Goal: Navigation & Orientation: Find specific page/section

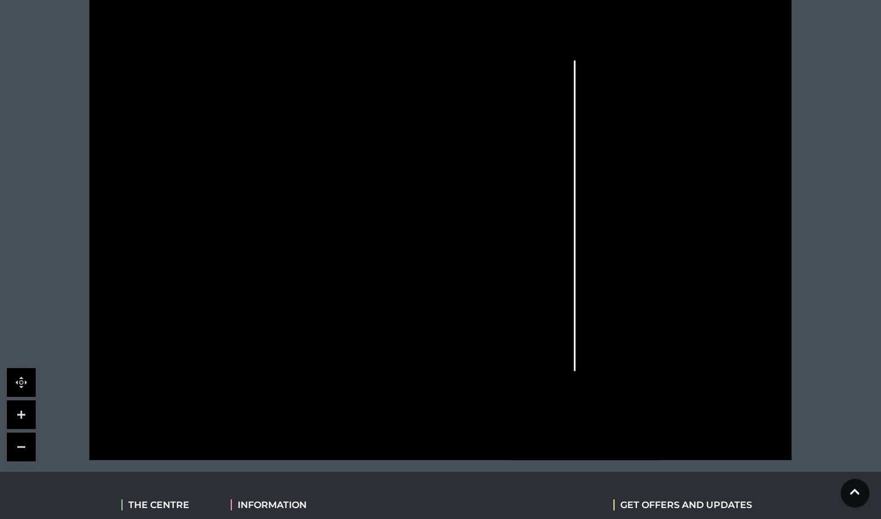
scroll to position [333, 0]
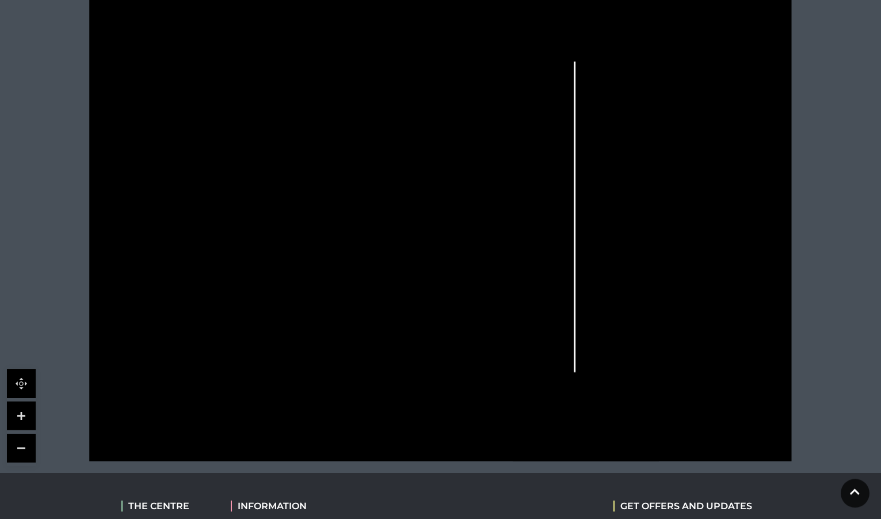
click at [27, 416] on link at bounding box center [21, 415] width 29 height 29
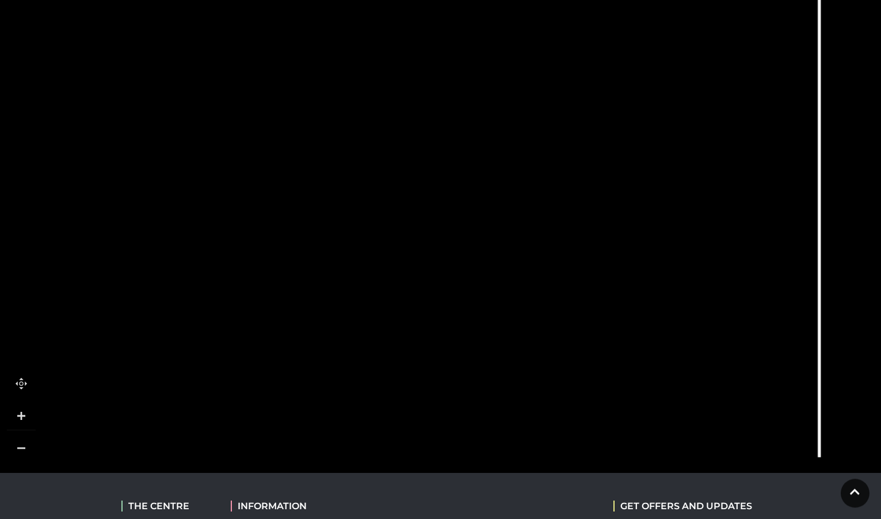
drag, startPoint x: 556, startPoint y: 51, endPoint x: 710, endPoint y: 5, distance: 160.3
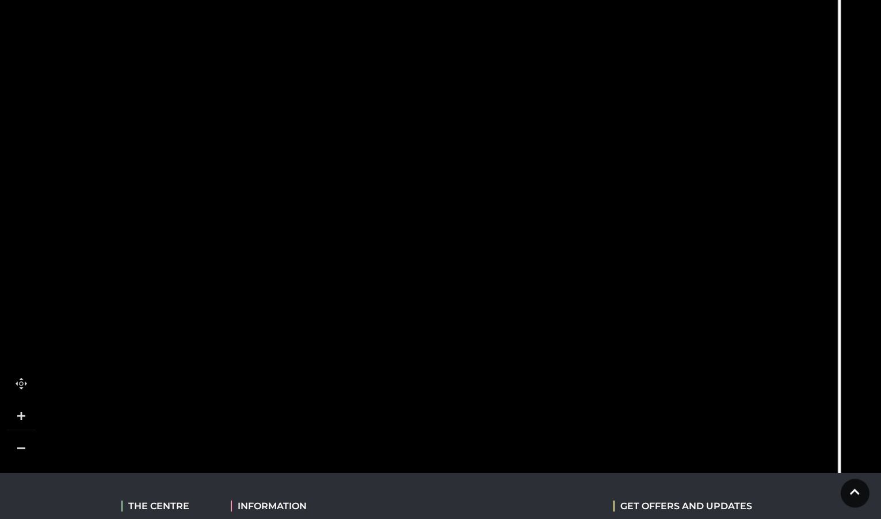
drag, startPoint x: 696, startPoint y: 389, endPoint x: 703, endPoint y: 443, distance: 54.0
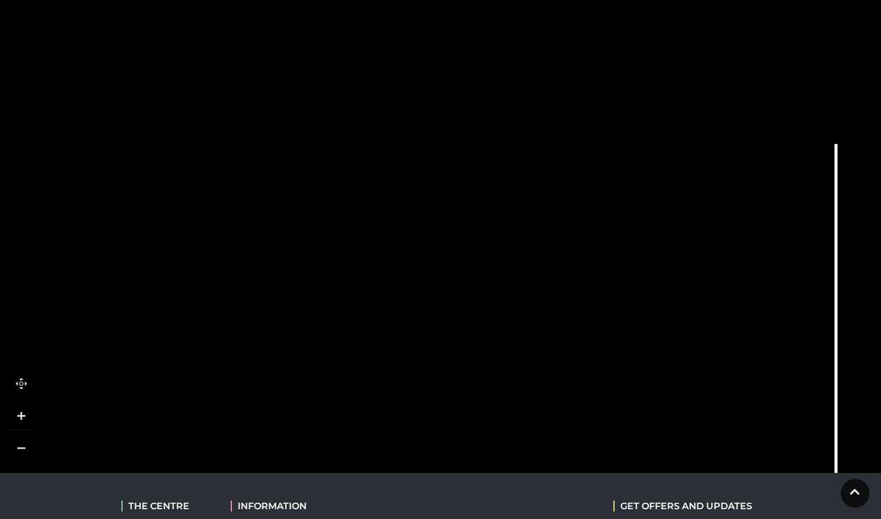
drag, startPoint x: 676, startPoint y: 206, endPoint x: 673, endPoint y: 390, distance: 183.7
click at [673, 390] on icon at bounding box center [594, 417] width 1586 height 892
click at [215, 52] on tspan "THE MALLS" at bounding box center [215, 52] width 0 height 0
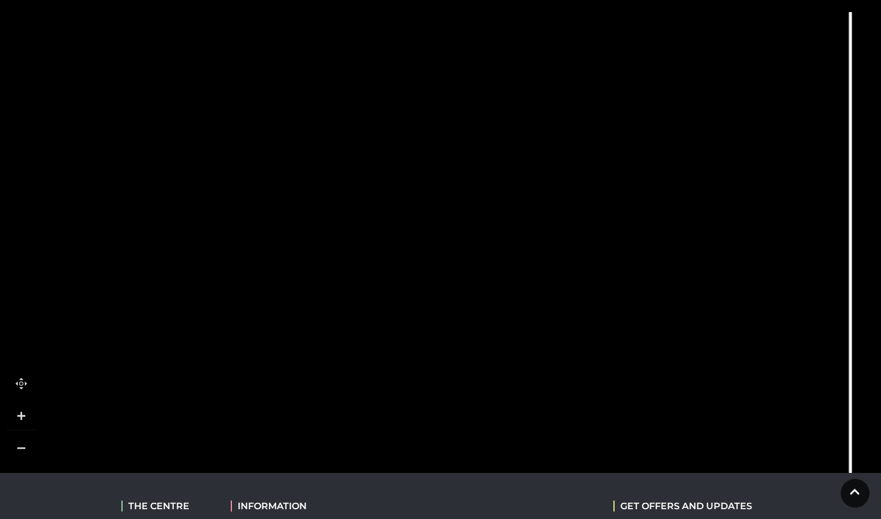
drag, startPoint x: 519, startPoint y: 169, endPoint x: 537, endPoint y: 22, distance: 148.5
click at [537, 22] on icon at bounding box center [609, 285] width 1586 height 892
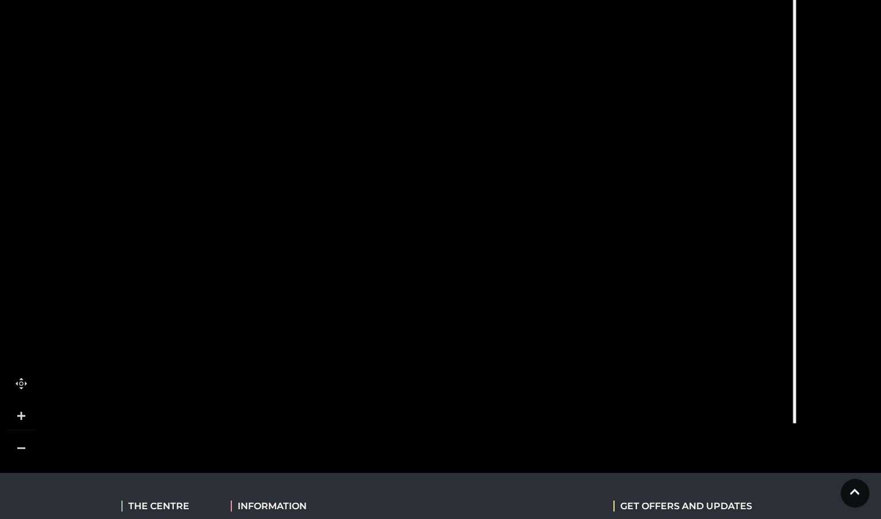
drag, startPoint x: 470, startPoint y: 285, endPoint x: 368, endPoint y: 170, distance: 153.8
click at [368, 170] on icon at bounding box center [553, 137] width 1586 height 892
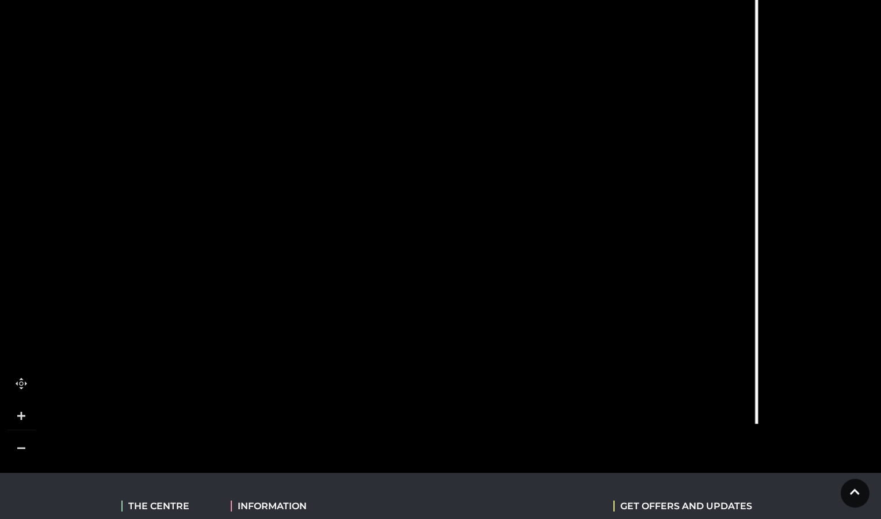
click at [801, 284] on tspan "TO GROUND LEVEL" at bounding box center [801, 284] width 0 height 0
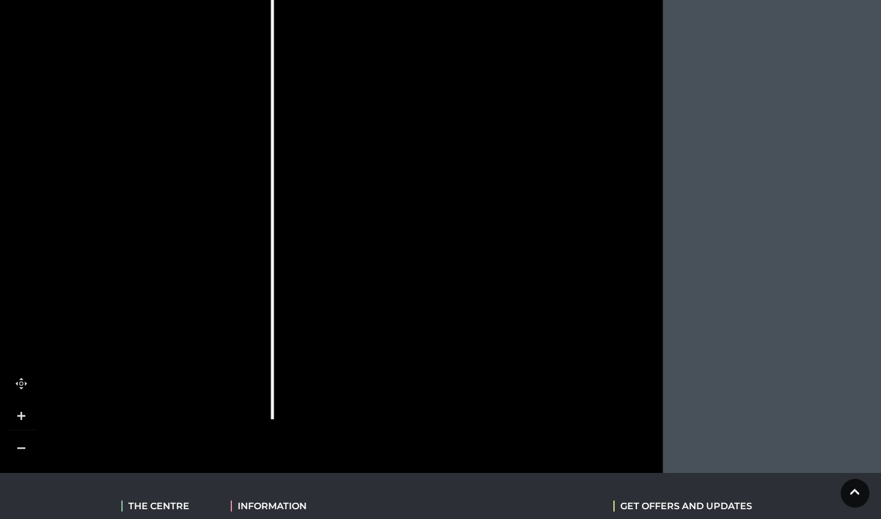
drag, startPoint x: 708, startPoint y: 348, endPoint x: 369, endPoint y: 283, distance: 344.6
click at [197, 343] on icon at bounding box center [30, 133] width 1586 height 892
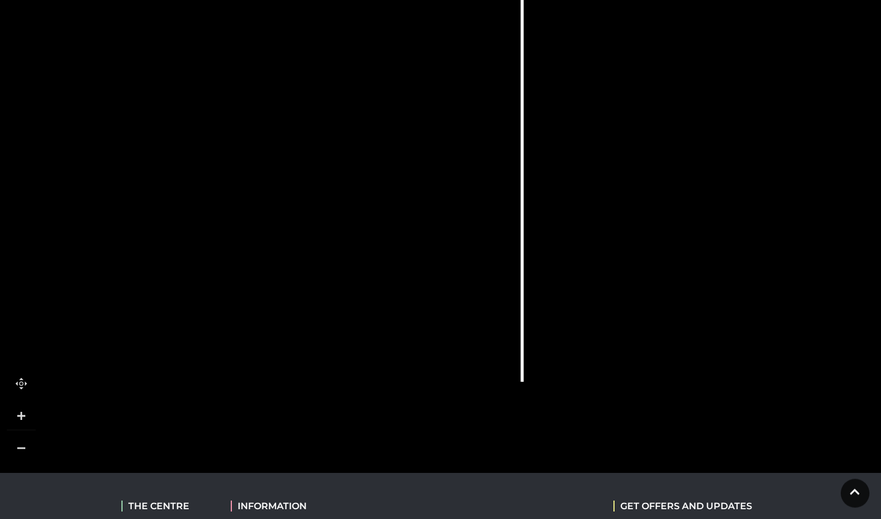
drag, startPoint x: 590, startPoint y: 165, endPoint x: 879, endPoint y: 135, distance: 290.0
click at [879, 135] on icon at bounding box center [280, 96] width 1586 height 892
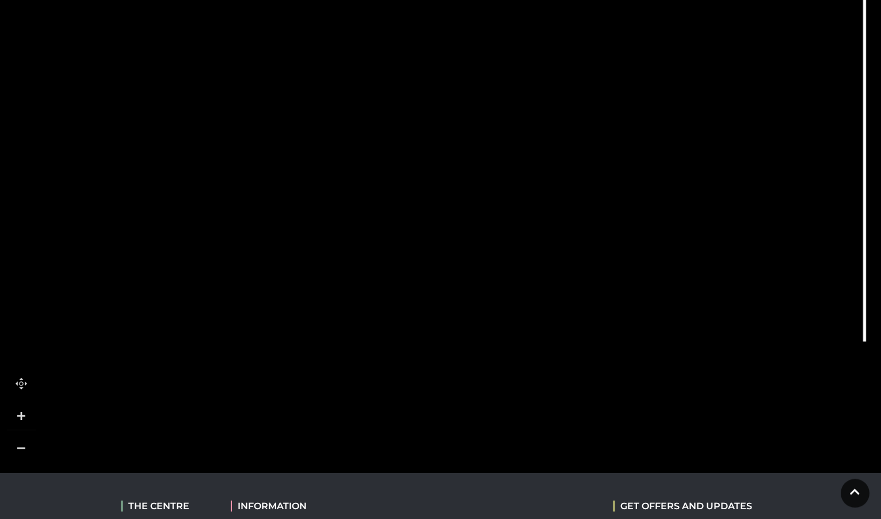
drag, startPoint x: 438, startPoint y: 294, endPoint x: 742, endPoint y: 246, distance: 307.7
click at [742, 246] on icon at bounding box center [623, 56] width 1586 height 892
drag, startPoint x: 467, startPoint y: 317, endPoint x: 468, endPoint y: 438, distance: 121.5
click at [468, 438] on icon at bounding box center [624, 177] width 1586 height 892
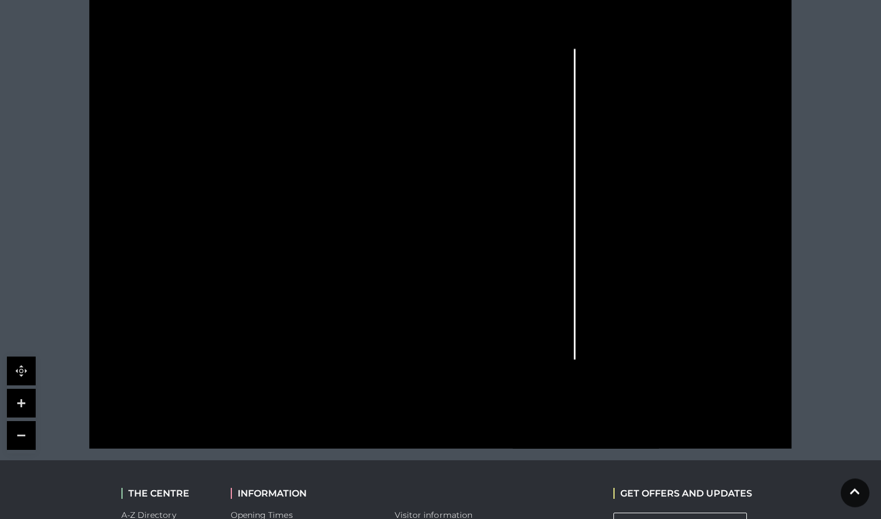
scroll to position [341, 0]
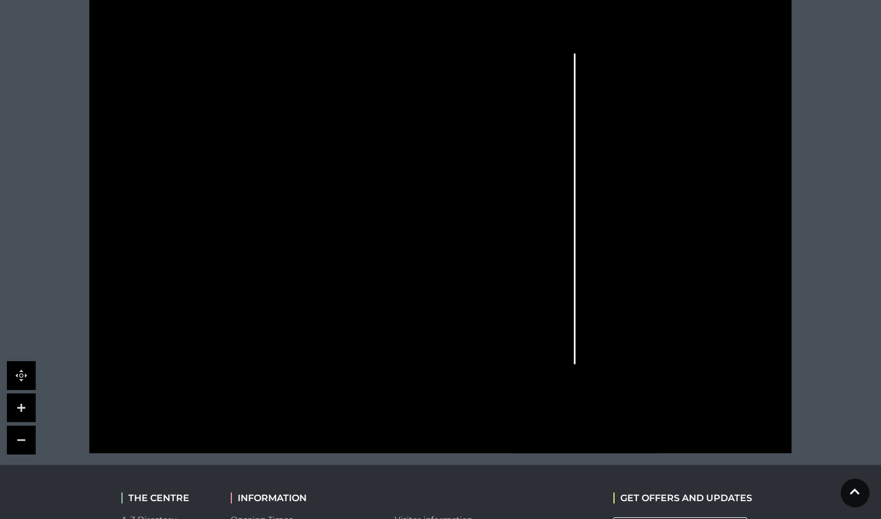
click at [25, 404] on link at bounding box center [21, 407] width 29 height 29
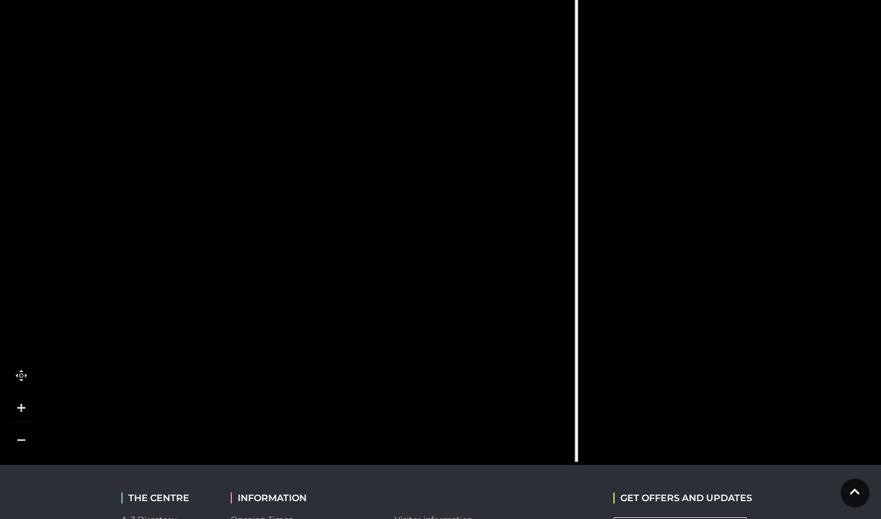
drag, startPoint x: 284, startPoint y: 268, endPoint x: 178, endPoint y: 239, distance: 109.9
click at [178, 239] on icon at bounding box center [335, 176] width 1586 height 892
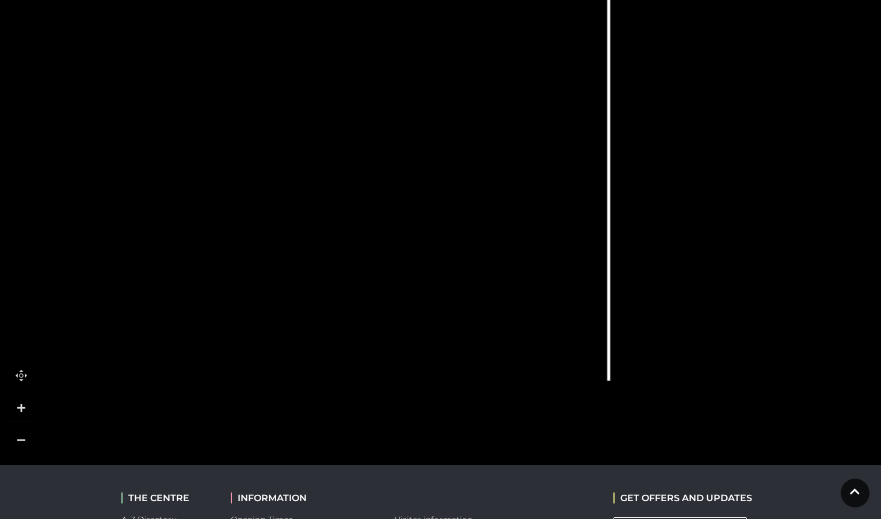
drag, startPoint x: 666, startPoint y: 393, endPoint x: 698, endPoint y: 312, distance: 87.3
click at [698, 312] on icon at bounding box center [367, 95] width 1586 height 892
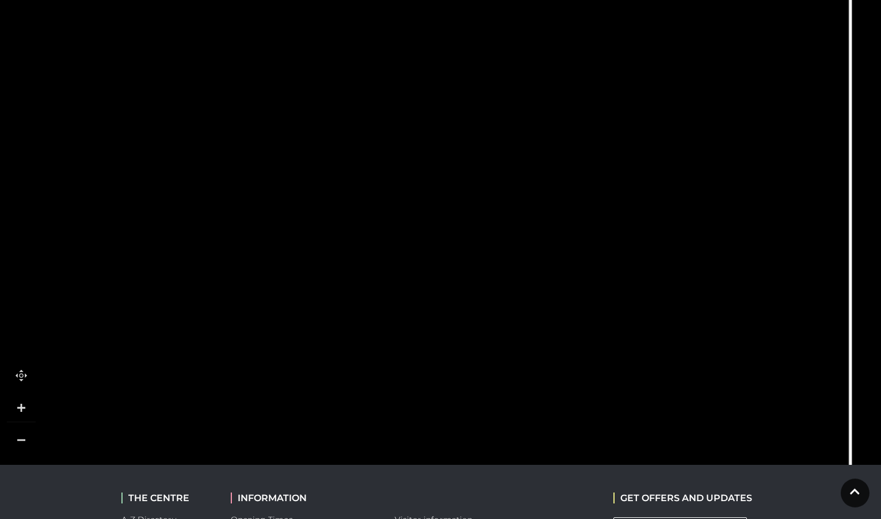
drag, startPoint x: 442, startPoint y: 349, endPoint x: 647, endPoint y: 451, distance: 229.1
click at [670, 507] on body "Skip to Navigation Skip to Content Toggle navigation .st5{fill:none;stroke:#FFF…" at bounding box center [440, 187] width 881 height 1057
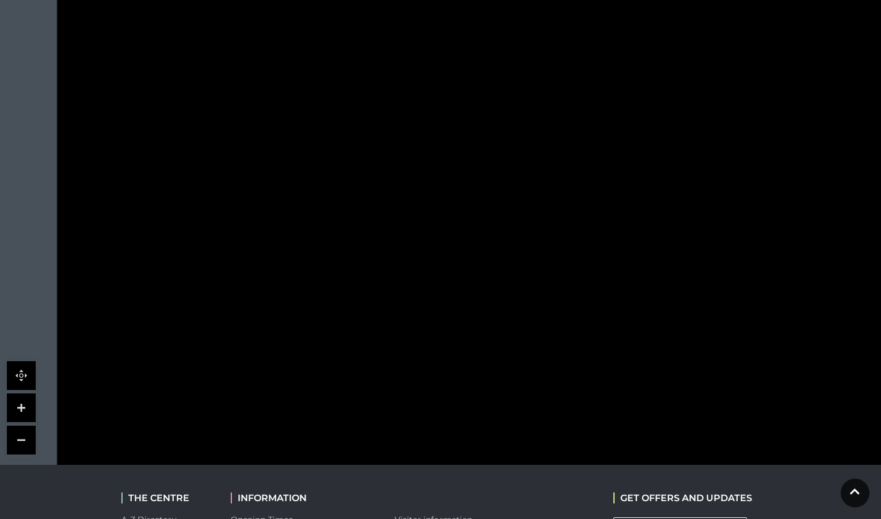
drag, startPoint x: 455, startPoint y: 212, endPoint x: 416, endPoint y: 318, distance: 112.4
click at [534, 415] on icon at bounding box center [689, 406] width 1586 height 892
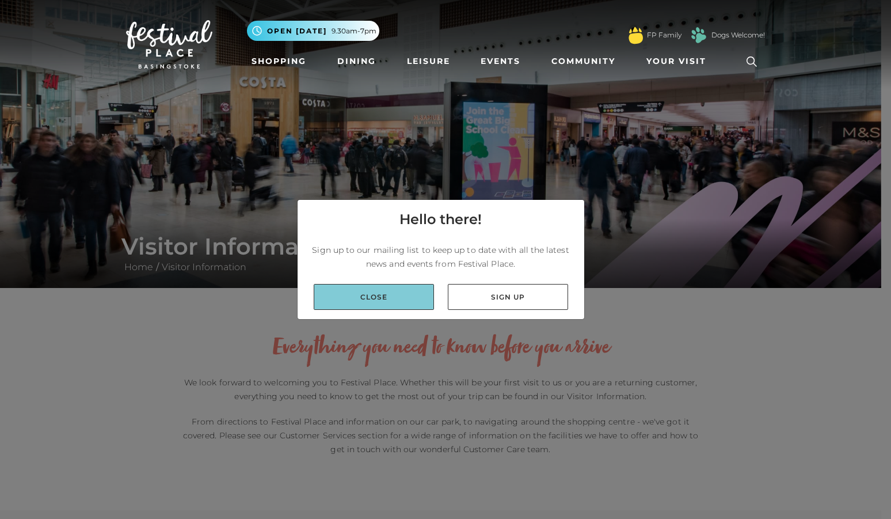
click at [388, 291] on link "Close" at bounding box center [374, 297] width 120 height 26
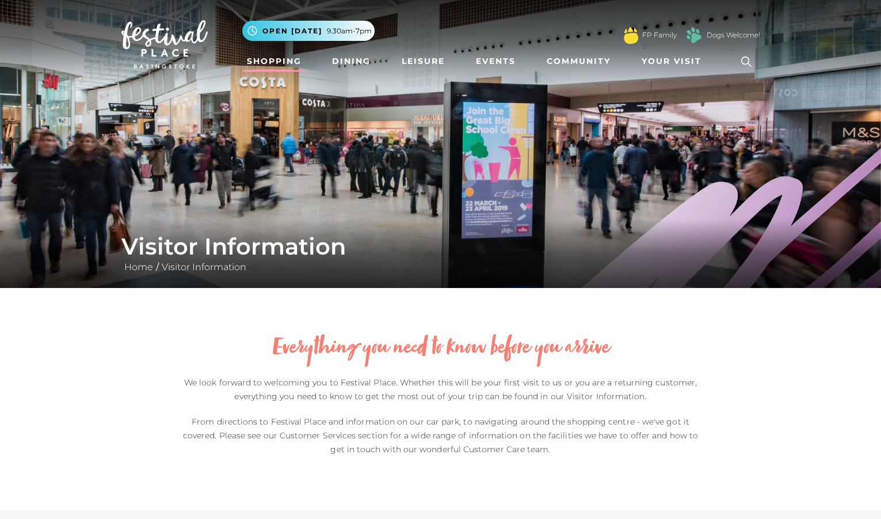
click at [285, 60] on link "Shopping" at bounding box center [274, 61] width 64 height 21
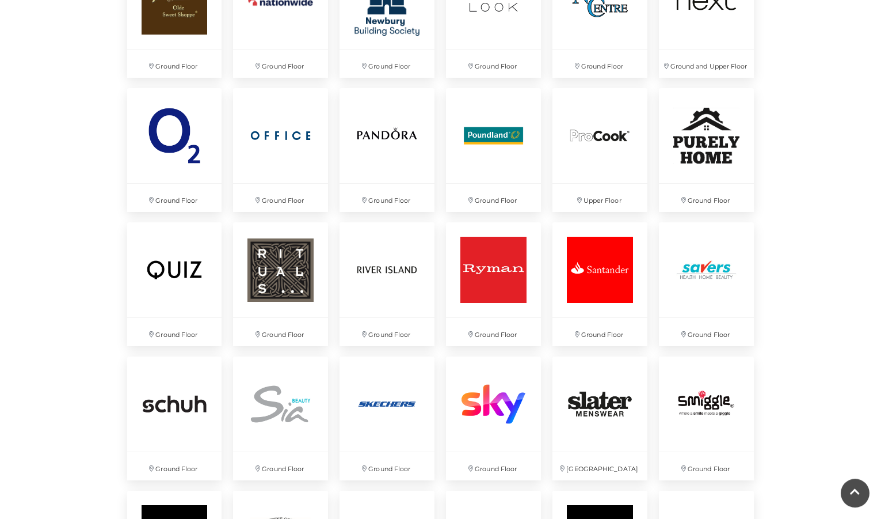
scroll to position [2255, 0]
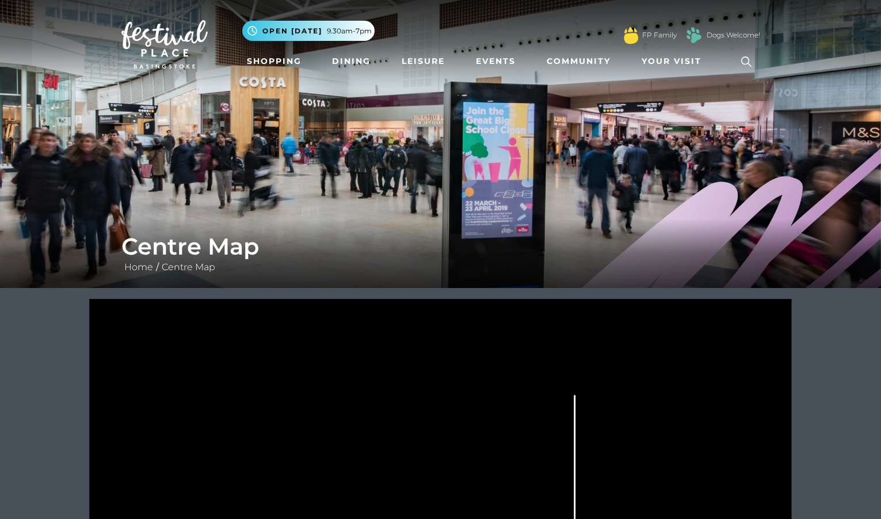
drag, startPoint x: 587, startPoint y: 391, endPoint x: 600, endPoint y: 234, distance: 157.8
click at [600, 234] on div "Centre Map Home / Centre Map" at bounding box center [440, 403] width 881 height 806
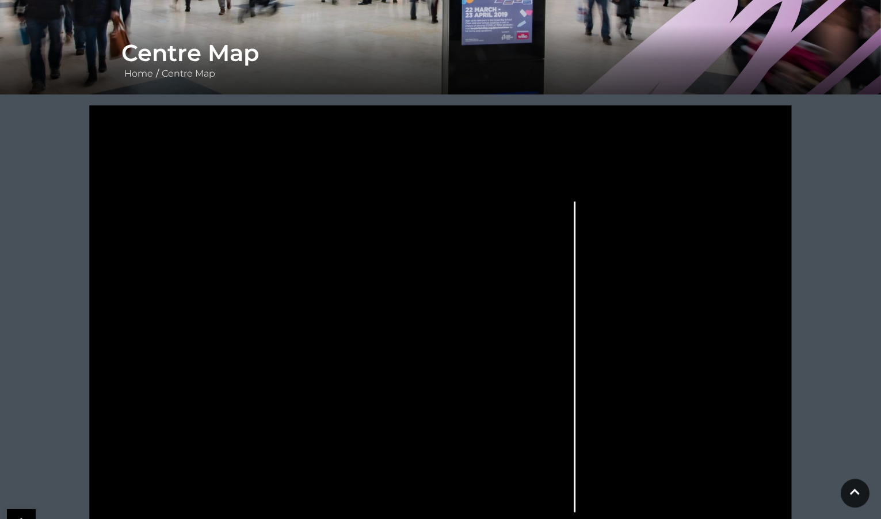
scroll to position [302, 0]
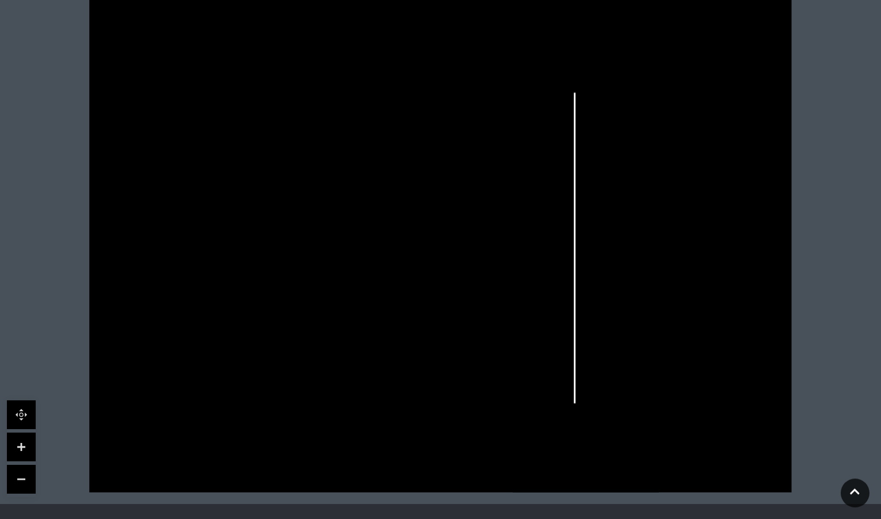
click at [22, 443] on link at bounding box center [21, 446] width 29 height 29
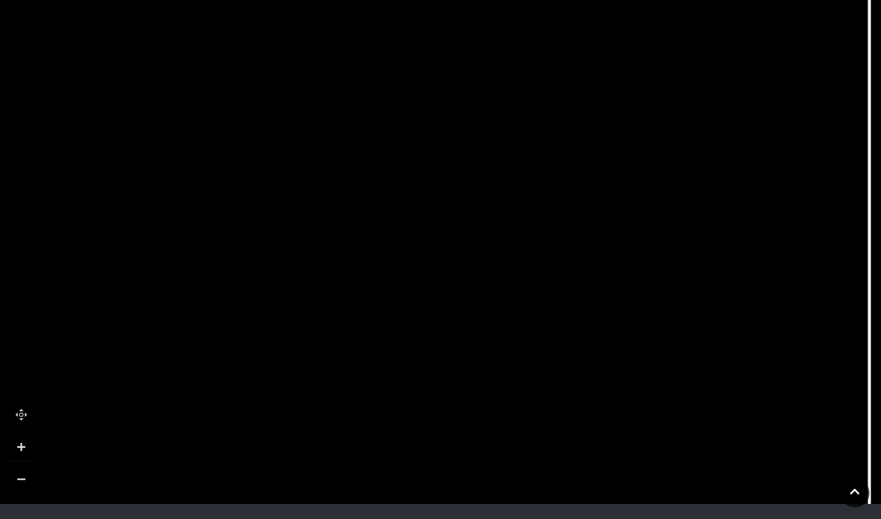
drag, startPoint x: 551, startPoint y: 75, endPoint x: 738, endPoint y: 55, distance: 188.1
click at [738, 55] on icon at bounding box center [628, 225] width 1586 height 892
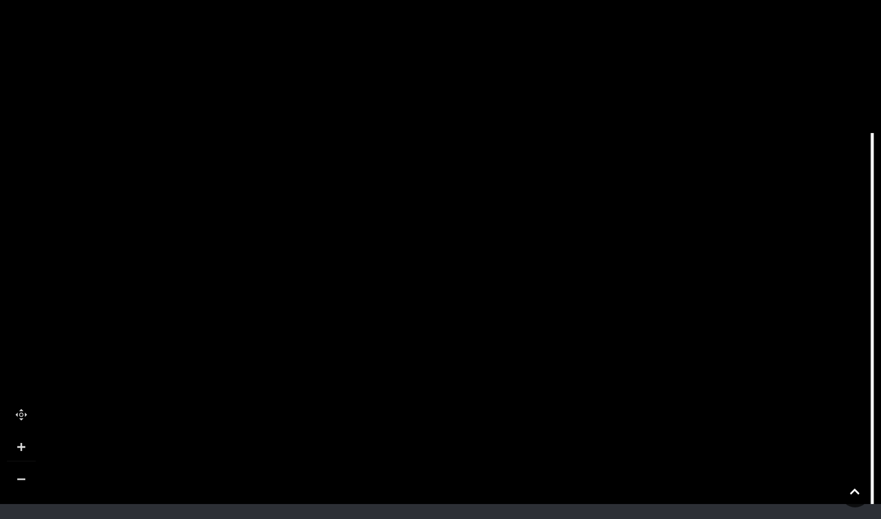
drag, startPoint x: 489, startPoint y: 320, endPoint x: 491, endPoint y: 537, distance: 217.6
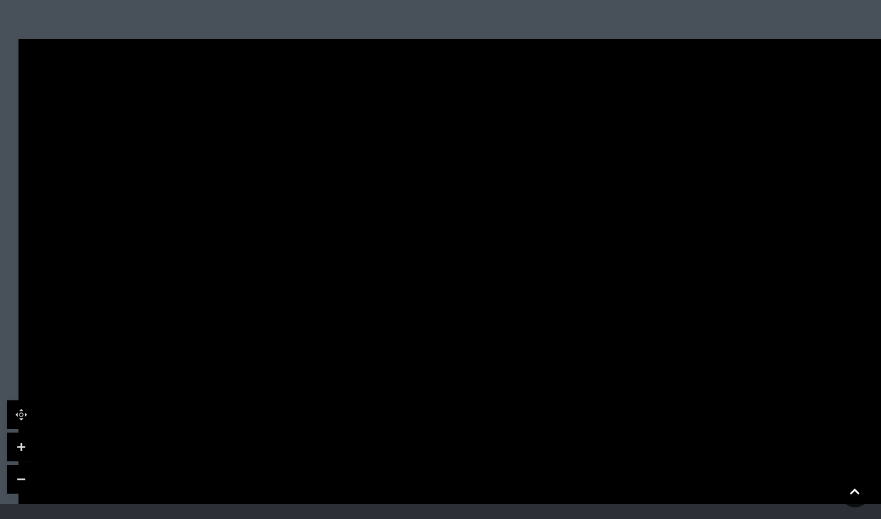
drag, startPoint x: 546, startPoint y: 75, endPoint x: 567, endPoint y: 154, distance: 81.4
click at [567, 154] on icon at bounding box center [651, 485] width 1586 height 892
click at [318, 120] on tspan "THE ANVIL" at bounding box center [318, 120] width 0 height 0
click at [271, 120] on tspan "THE MALLS" at bounding box center [271, 120] width 0 height 0
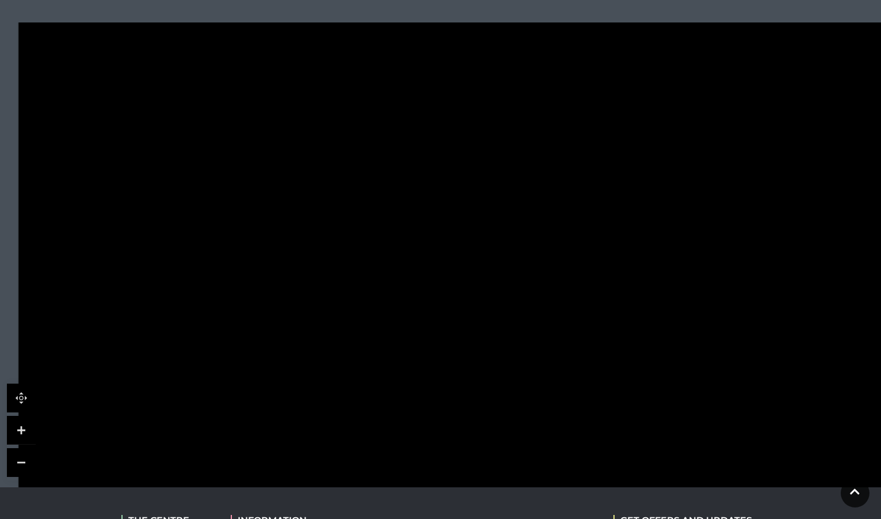
scroll to position [336, 0]
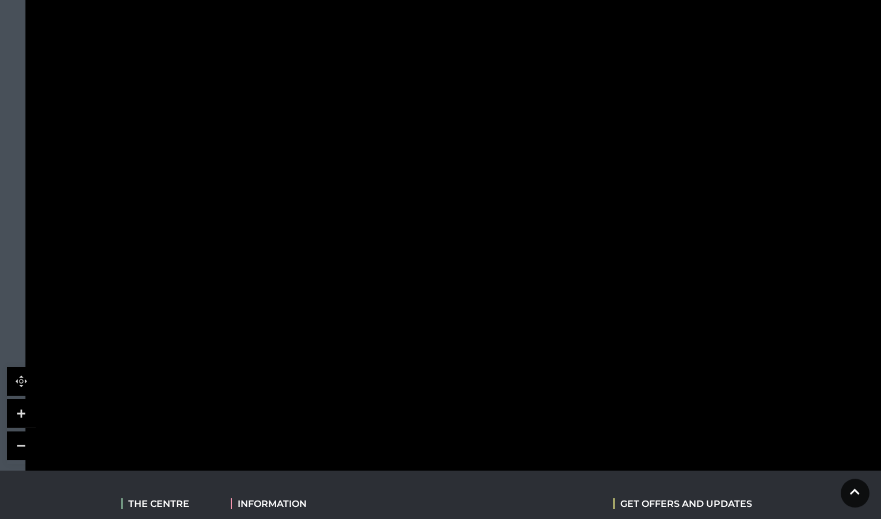
drag, startPoint x: 515, startPoint y: 189, endPoint x: 529, endPoint y: 9, distance: 180.7
click at [528, 11] on icon at bounding box center [658, 329] width 1586 height 892
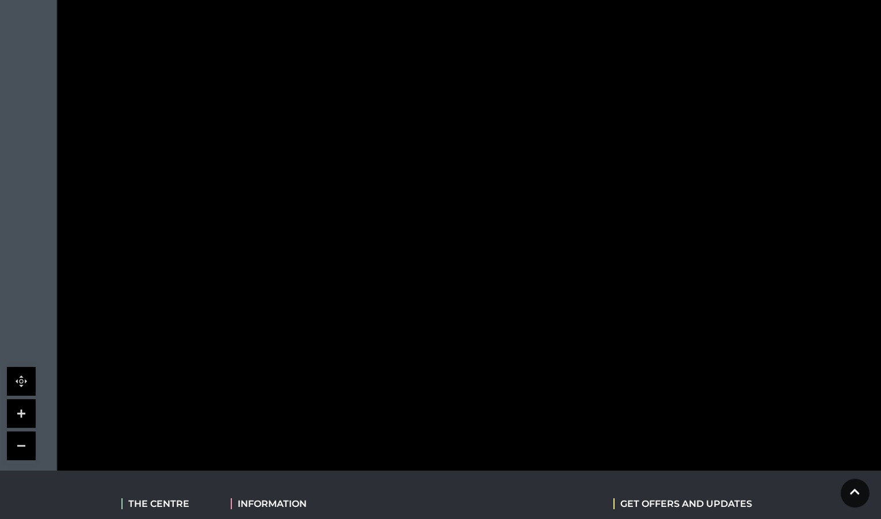
drag, startPoint x: 459, startPoint y: 306, endPoint x: 478, endPoint y: 448, distance: 144.1
click at [483, 465] on icon at bounding box center [689, 341] width 1586 height 892
drag, startPoint x: 586, startPoint y: 104, endPoint x: 564, endPoint y: 131, distance: 34.8
click at [583, 150] on icon at bounding box center [691, 429] width 1586 height 892
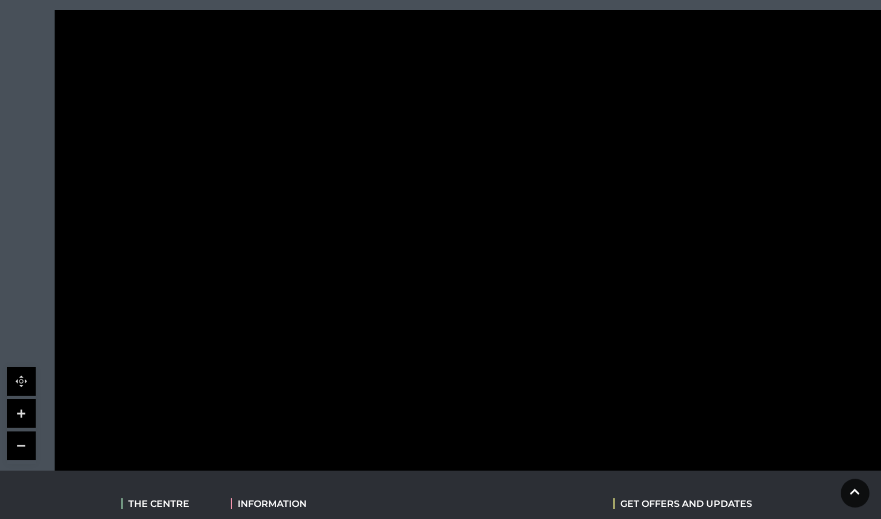
click at [307, 91] on tspan "THE MALLS" at bounding box center [307, 91] width 0 height 0
